Goal: Entertainment & Leisure: Consume media (video, audio)

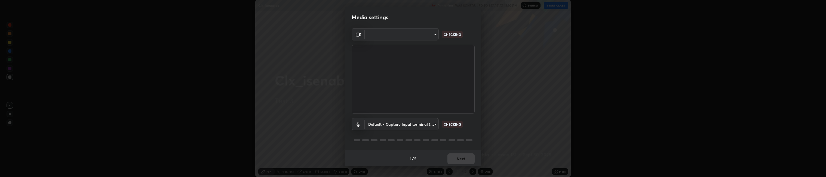
scroll to position [177, 826]
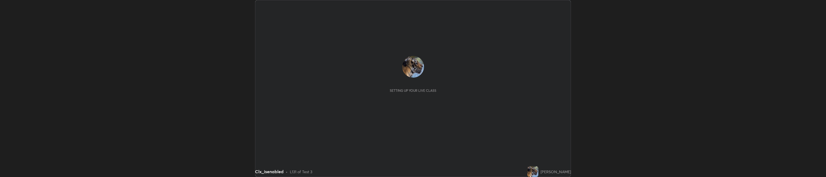
scroll to position [177, 826]
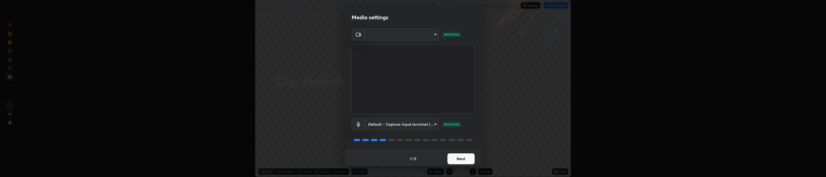
click at [461, 156] on button "Next" at bounding box center [461, 159] width 27 height 11
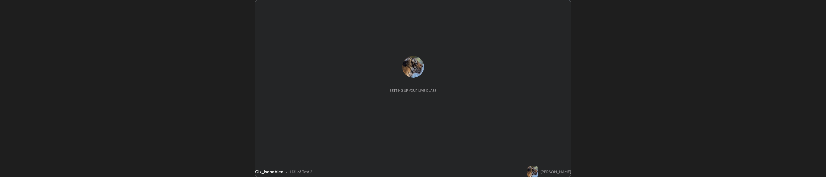
scroll to position [177, 826]
